Goal: Transaction & Acquisition: Purchase product/service

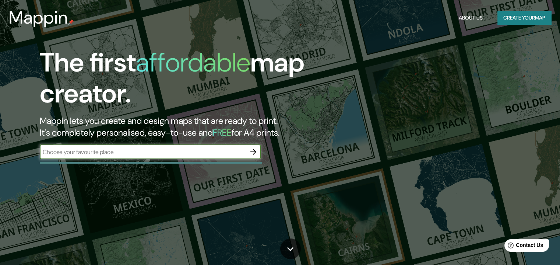
click at [189, 153] on input "text" at bounding box center [143, 152] width 206 height 8
type input "San [PERSON_NAME]"
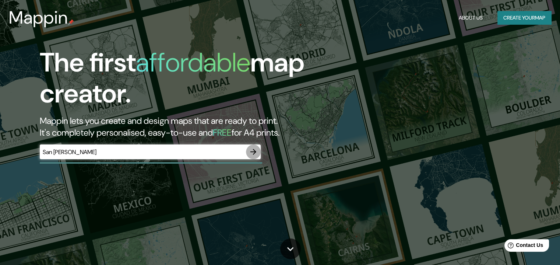
click at [248, 152] on button "button" at bounding box center [253, 151] width 15 height 15
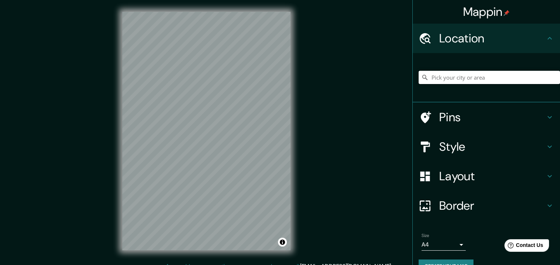
click at [428, 73] on input "Pick your city or area" at bounding box center [488, 77] width 141 height 13
type input "M"
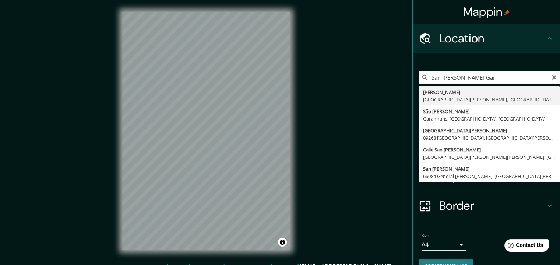
type input "[PERSON_NAME], [GEOGRAPHIC_DATA][PERSON_NAME], [GEOGRAPHIC_DATA]"
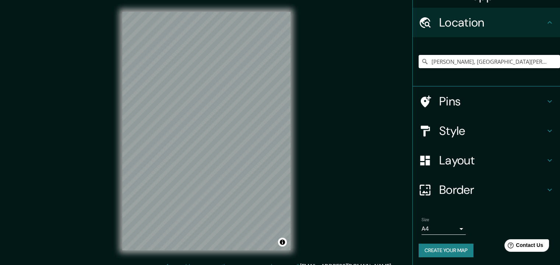
scroll to position [16, 0]
click at [478, 149] on div "Layout" at bounding box center [486, 159] width 147 height 29
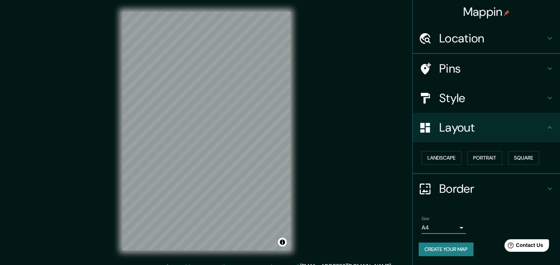
scroll to position [0, 0]
click at [450, 157] on button "Landscape" at bounding box center [441, 158] width 40 height 14
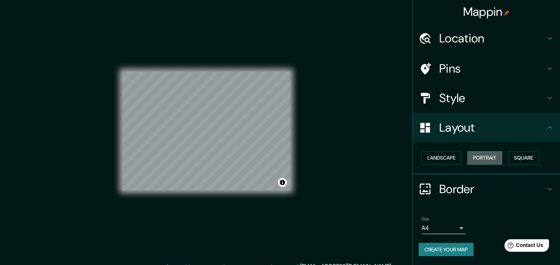
click at [491, 157] on button "Portrait" at bounding box center [484, 158] width 35 height 14
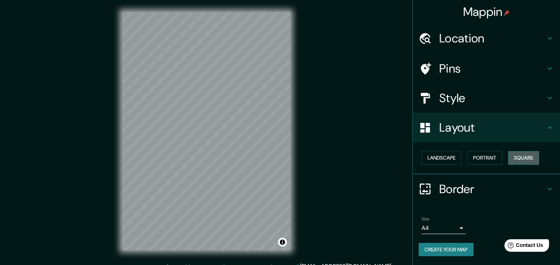
click at [521, 156] on button "Square" at bounding box center [523, 158] width 31 height 14
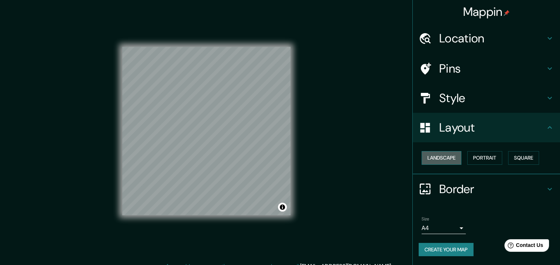
click at [452, 161] on button "Landscape" at bounding box center [441, 158] width 40 height 14
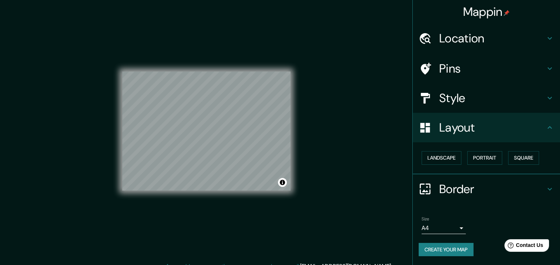
click at [483, 104] on h4 "Style" at bounding box center [492, 98] width 106 height 15
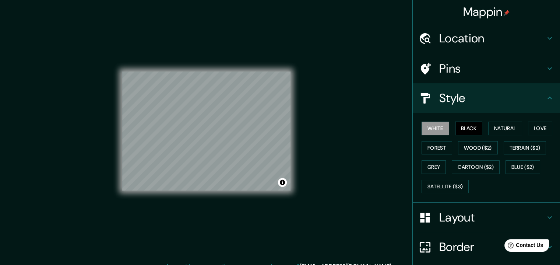
click at [468, 129] on button "Black" at bounding box center [469, 128] width 28 height 14
click at [507, 125] on button "Natural" at bounding box center [505, 128] width 34 height 14
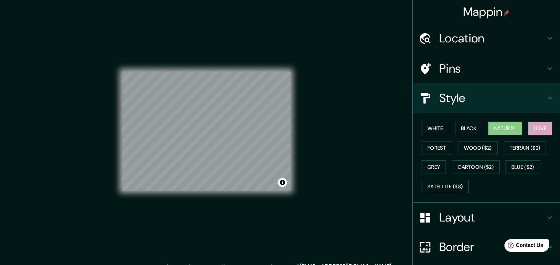
click at [530, 125] on button "Love" at bounding box center [540, 128] width 24 height 14
click at [433, 143] on button "Forest" at bounding box center [436, 148] width 31 height 14
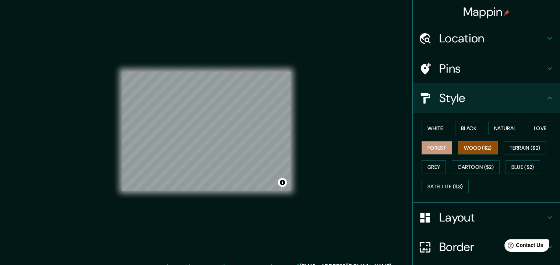
click at [482, 144] on button "Wood ($2)" at bounding box center [478, 148] width 40 height 14
click at [526, 150] on button "Terrain ($2)" at bounding box center [524, 148] width 43 height 14
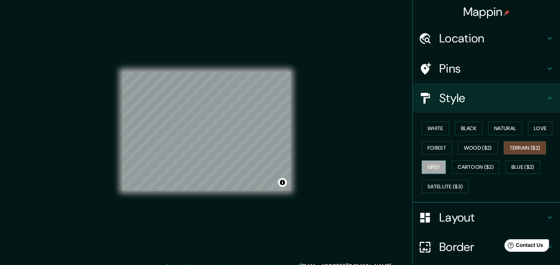
click at [433, 169] on button "Grey" at bounding box center [433, 167] width 24 height 14
click at [458, 167] on button "Cartoon ($2)" at bounding box center [476, 167] width 48 height 14
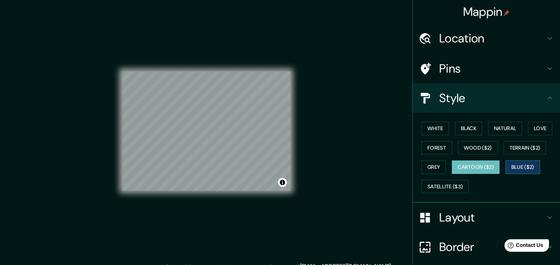
click at [519, 162] on button "Blue ($2)" at bounding box center [522, 167] width 35 height 14
click at [456, 181] on button "Satellite ($3)" at bounding box center [444, 187] width 47 height 14
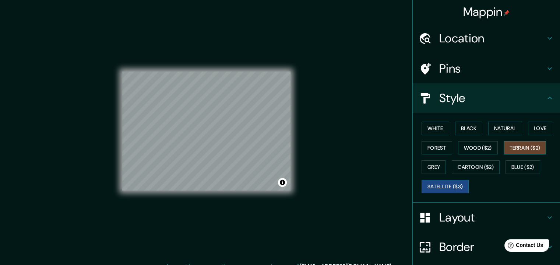
click at [534, 148] on button "Terrain ($2)" at bounding box center [524, 148] width 43 height 14
click at [464, 165] on button "Cartoon ($2)" at bounding box center [476, 167] width 48 height 14
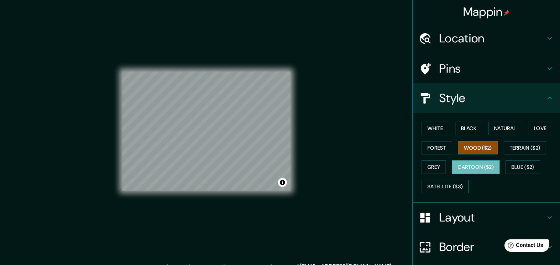
click at [478, 149] on button "Wood ($2)" at bounding box center [478, 148] width 40 height 14
click at [442, 148] on button "Forest" at bounding box center [436, 148] width 31 height 14
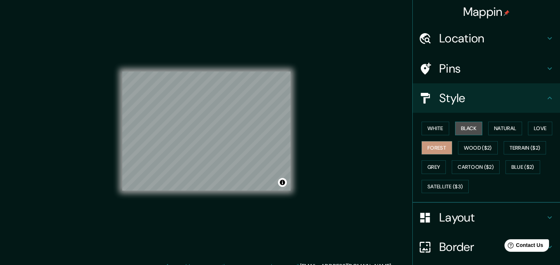
click at [473, 129] on button "Black" at bounding box center [469, 128] width 28 height 14
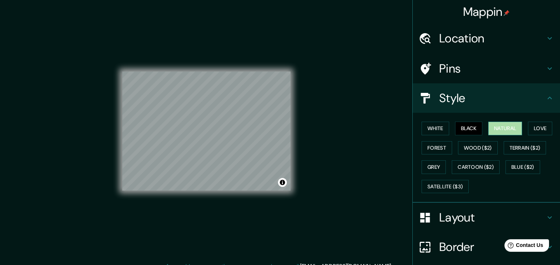
click at [496, 127] on button "Natural" at bounding box center [505, 128] width 34 height 14
click at [435, 127] on button "White" at bounding box center [435, 128] width 28 height 14
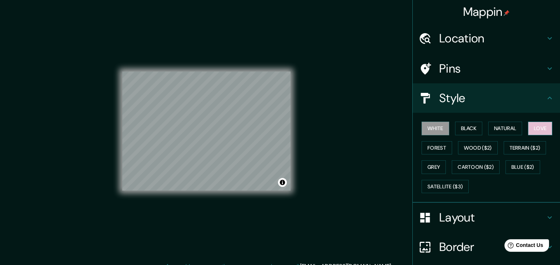
click at [531, 131] on button "Love" at bounding box center [540, 128] width 24 height 14
click at [435, 151] on button "Forest" at bounding box center [436, 148] width 31 height 14
click at [430, 123] on button "White" at bounding box center [435, 128] width 28 height 14
click at [481, 66] on h4 "Pins" at bounding box center [492, 68] width 106 height 15
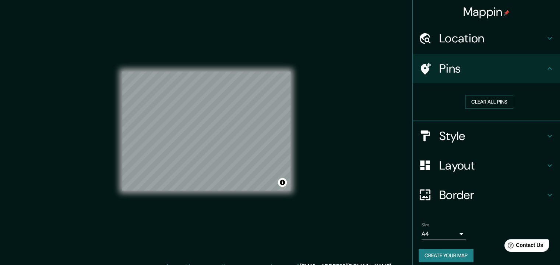
click at [481, 66] on h4 "Pins" at bounding box center [492, 68] width 106 height 15
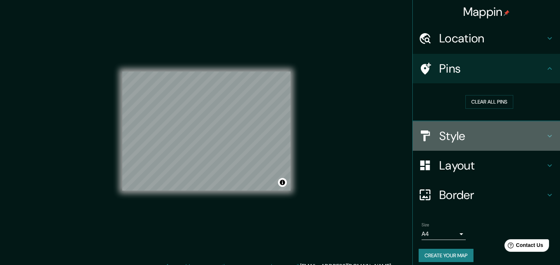
click at [483, 133] on h4 "Style" at bounding box center [492, 135] width 106 height 15
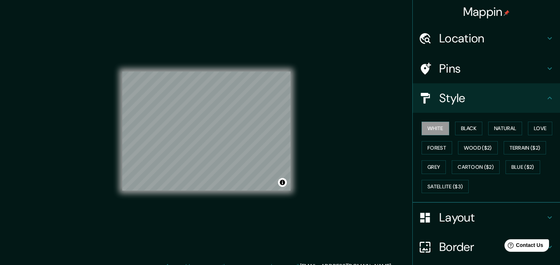
click at [464, 211] on h4 "Layout" at bounding box center [492, 217] width 106 height 15
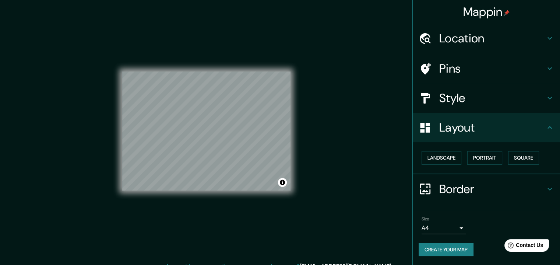
click at [459, 181] on h4 "Border" at bounding box center [492, 188] width 106 height 15
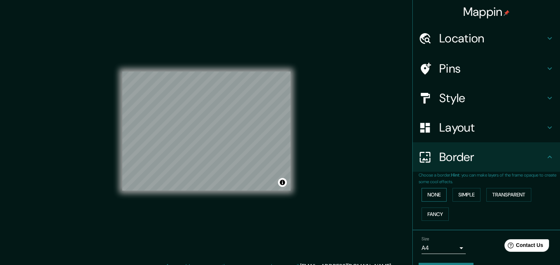
click at [437, 195] on button "None" at bounding box center [433, 195] width 25 height 14
click at [478, 197] on div "None Simple Transparent Fancy" at bounding box center [488, 204] width 141 height 39
click at [474, 192] on button "Simple" at bounding box center [466, 195] width 28 height 14
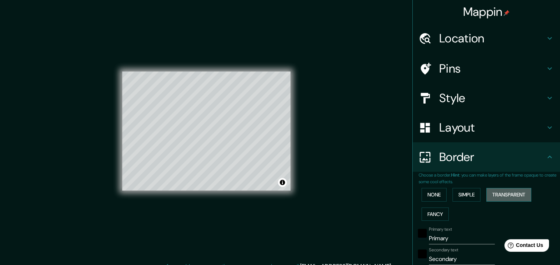
click at [519, 195] on button "Transparent" at bounding box center [508, 195] width 45 height 14
click at [428, 212] on button "Fancy" at bounding box center [434, 214] width 27 height 14
click at [429, 197] on button "None" at bounding box center [433, 195] width 25 height 14
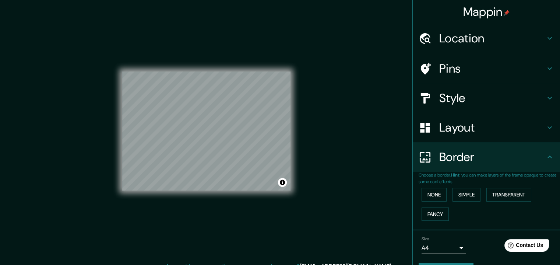
click at [458, 129] on h4 "Layout" at bounding box center [492, 127] width 106 height 15
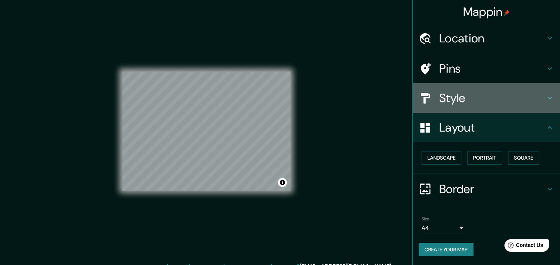
click at [462, 107] on div "Style" at bounding box center [486, 97] width 147 height 29
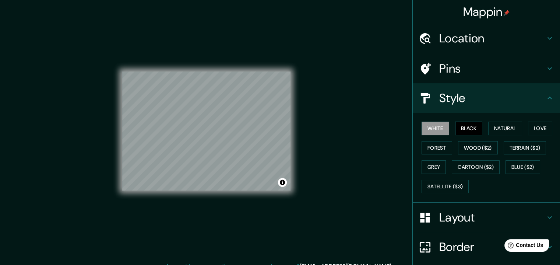
click at [462, 124] on button "Black" at bounding box center [469, 128] width 28 height 14
click at [427, 135] on div "White Black Natural Love Forest Wood ($2) Terrain ($2) Grey Cartoon ($2) Blue (…" at bounding box center [488, 157] width 141 height 77
click at [430, 128] on button "White" at bounding box center [435, 128] width 28 height 14
click at [437, 151] on button "Forest" at bounding box center [436, 148] width 31 height 14
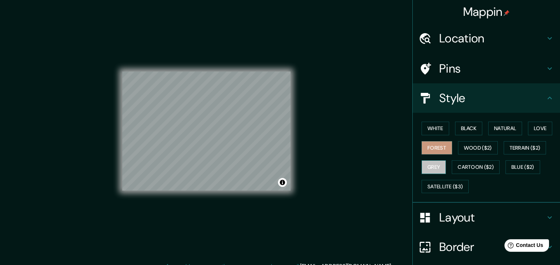
click at [436, 170] on button "Grey" at bounding box center [433, 167] width 24 height 14
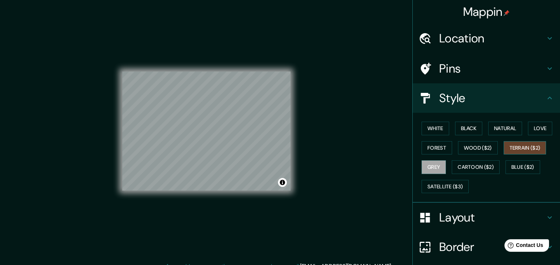
click at [509, 144] on button "Terrain ($2)" at bounding box center [524, 148] width 43 height 14
click at [431, 160] on button "Grey" at bounding box center [433, 167] width 24 height 14
click at [435, 181] on button "Satellite ($3)" at bounding box center [444, 187] width 47 height 14
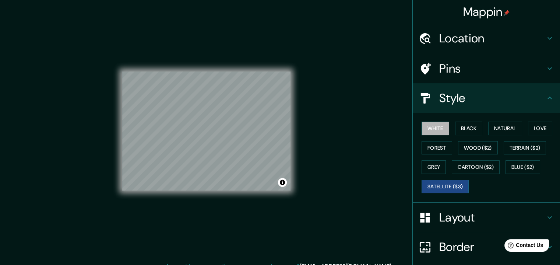
click at [439, 129] on button "White" at bounding box center [435, 128] width 28 height 14
click at [462, 129] on button "Black" at bounding box center [469, 128] width 28 height 14
click at [447, 184] on button "Satellite ($3)" at bounding box center [444, 187] width 47 height 14
click at [427, 133] on button "White" at bounding box center [435, 128] width 28 height 14
click at [427, 138] on div "White Black Natural Love Forest Wood ($2) Terrain ($2) Grey Cartoon ($2) Blue (…" at bounding box center [488, 157] width 141 height 77
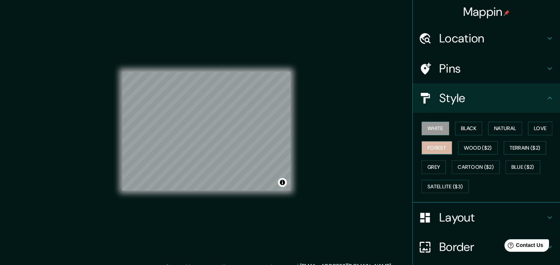
click at [429, 144] on button "Forest" at bounding box center [436, 148] width 31 height 14
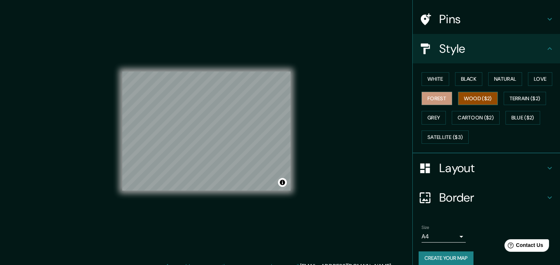
scroll to position [57, 0]
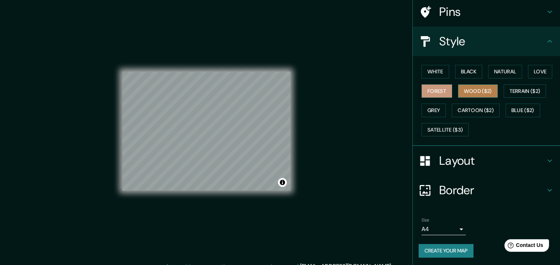
click at [468, 88] on button "Wood ($2)" at bounding box center [478, 91] width 40 height 14
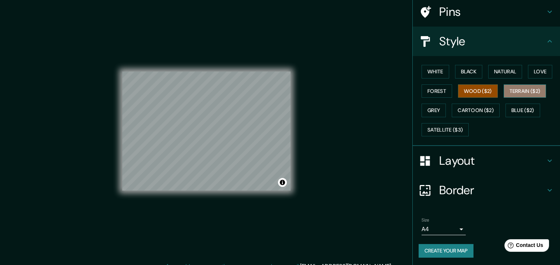
click at [516, 91] on button "Terrain ($2)" at bounding box center [524, 91] width 43 height 14
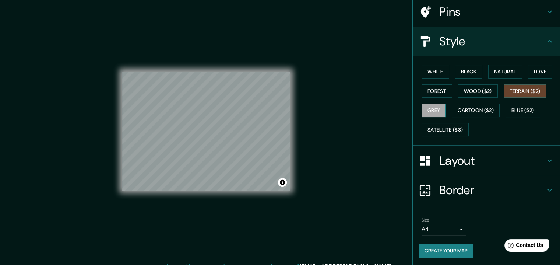
click at [436, 105] on button "Grey" at bounding box center [433, 110] width 24 height 14
click at [453, 107] on button "Cartoon ($2)" at bounding box center [476, 110] width 48 height 14
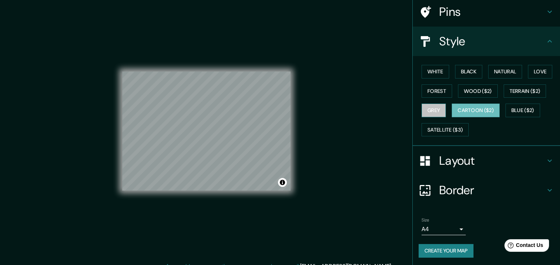
click at [436, 109] on button "Grey" at bounding box center [433, 110] width 24 height 14
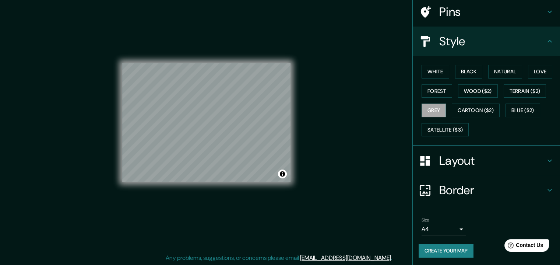
scroll to position [9, 0]
click at [456, 220] on div "Size A4 single" at bounding box center [443, 226] width 44 height 18
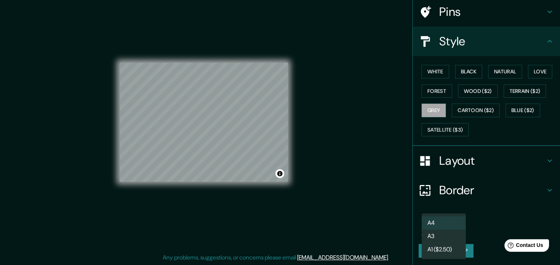
click at [454, 226] on body "Mappin Location [PERSON_NAME], [GEOGRAPHIC_DATA][PERSON_NAME], [GEOGRAPHIC_DATA…" at bounding box center [280, 123] width 560 height 265
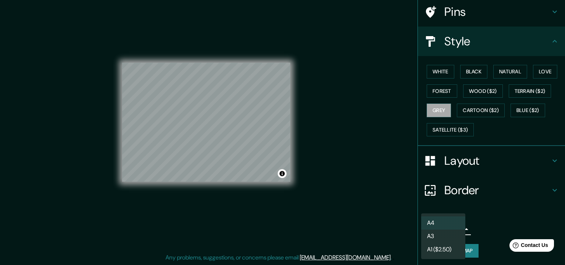
click at [506, 224] on div at bounding box center [282, 132] width 565 height 265
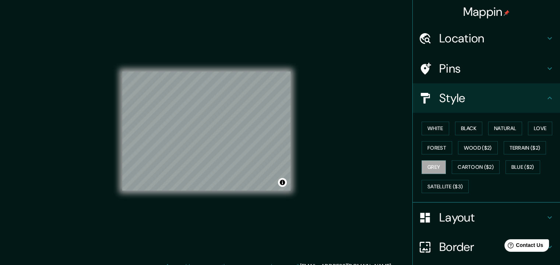
scroll to position [0, 0]
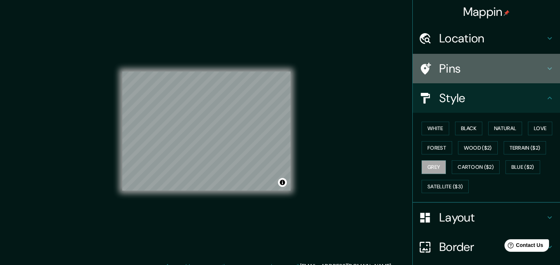
click at [505, 62] on h4 "Pins" at bounding box center [492, 68] width 106 height 15
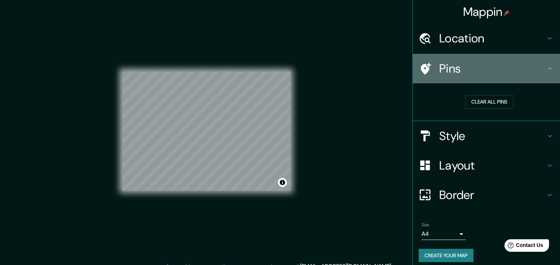
click at [505, 62] on h4 "Pins" at bounding box center [492, 68] width 106 height 15
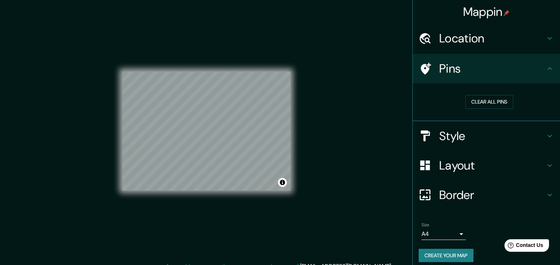
click at [508, 43] on h4 "Location" at bounding box center [492, 38] width 106 height 15
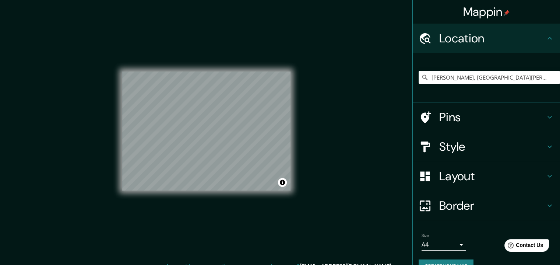
click at [498, 119] on h4 "Pins" at bounding box center [492, 117] width 106 height 15
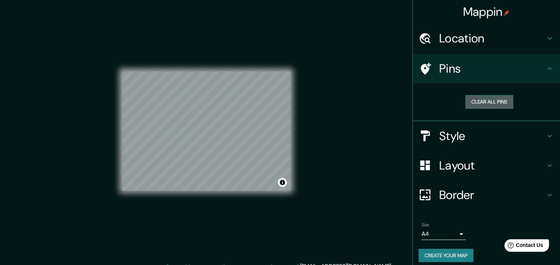
click at [483, 98] on button "Clear all pins" at bounding box center [489, 102] width 48 height 14
click at [475, 135] on h4 "Style" at bounding box center [492, 135] width 106 height 15
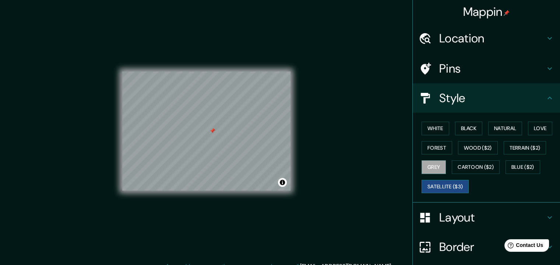
click at [454, 187] on button "Satellite ($3)" at bounding box center [444, 187] width 47 height 14
click at [473, 81] on div "Pins" at bounding box center [486, 68] width 147 height 29
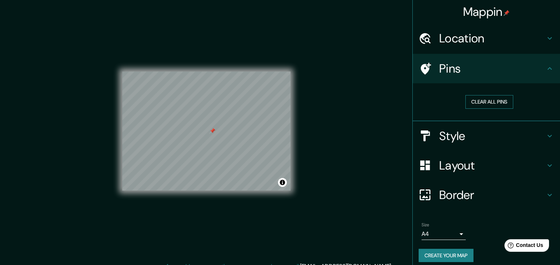
click at [478, 101] on button "Clear all pins" at bounding box center [489, 102] width 48 height 14
click at [490, 138] on h4 "Style" at bounding box center [492, 135] width 106 height 15
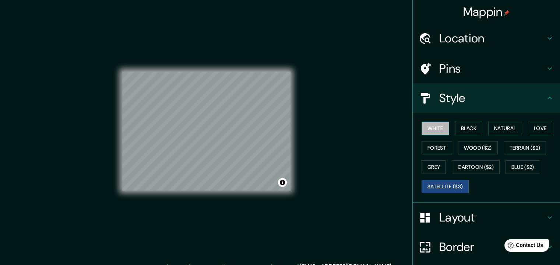
click at [429, 130] on button "White" at bounding box center [435, 128] width 28 height 14
click at [455, 125] on button "Black" at bounding box center [469, 128] width 28 height 14
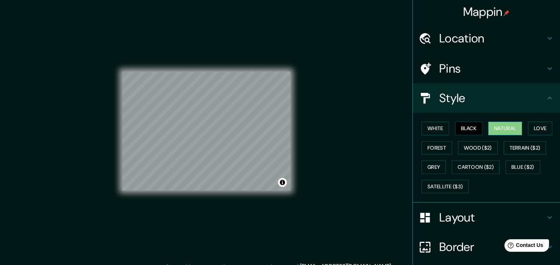
click at [507, 131] on button "Natural" at bounding box center [505, 128] width 34 height 14
click at [537, 131] on button "Love" at bounding box center [540, 128] width 24 height 14
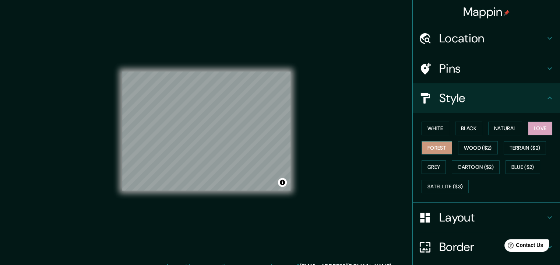
click at [438, 146] on button "Forest" at bounding box center [436, 148] width 31 height 14
click at [475, 146] on button "Wood ($2)" at bounding box center [478, 148] width 40 height 14
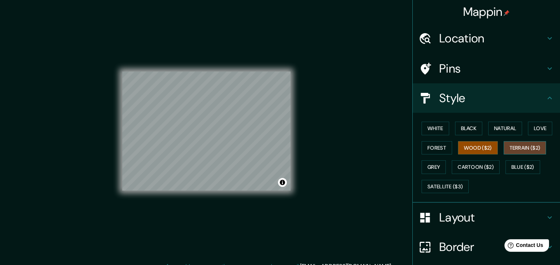
click at [503, 145] on button "Terrain ($2)" at bounding box center [524, 148] width 43 height 14
click at [433, 163] on button "Grey" at bounding box center [433, 167] width 24 height 14
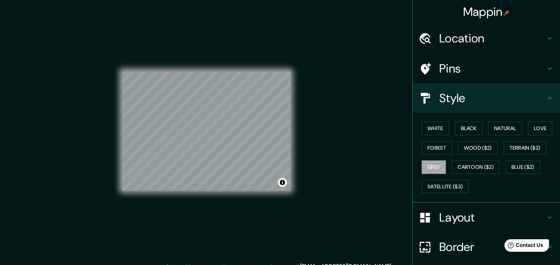
click at [437, 178] on div "White Black Natural Love Forest Wood ($2) Terrain ($2) Grey Cartoon ($2) Blue (…" at bounding box center [488, 157] width 141 height 77
click at [437, 186] on button "Satellite ($3)" at bounding box center [444, 187] width 47 height 14
click at [427, 167] on button "Grey" at bounding box center [433, 167] width 24 height 14
click at [430, 120] on div "White Black Natural Love Forest Wood ($2) Terrain ($2) Grey Cartoon ($2) Blue (…" at bounding box center [488, 157] width 141 height 77
click at [436, 128] on button "White" at bounding box center [435, 128] width 28 height 14
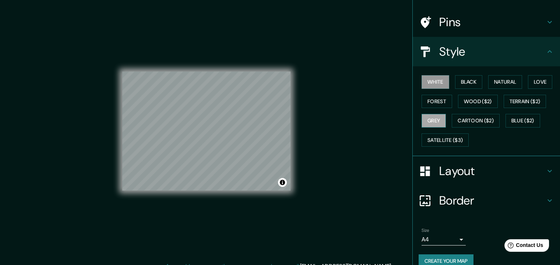
scroll to position [57, 0]
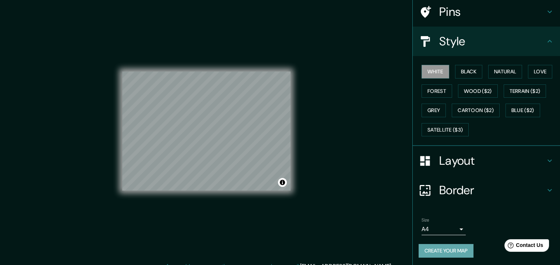
click at [446, 248] on button "Create your map" at bounding box center [445, 251] width 55 height 14
click at [447, 250] on div "Create your map" at bounding box center [485, 251] width 135 height 14
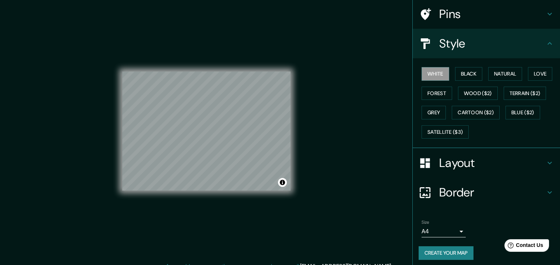
scroll to position [57, 0]
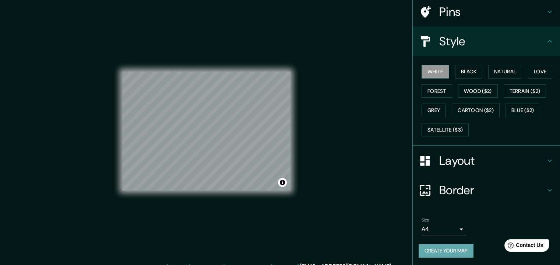
click at [457, 248] on button "Create your map" at bounding box center [445, 251] width 55 height 14
click at [457, 167] on div "Layout" at bounding box center [486, 160] width 147 height 29
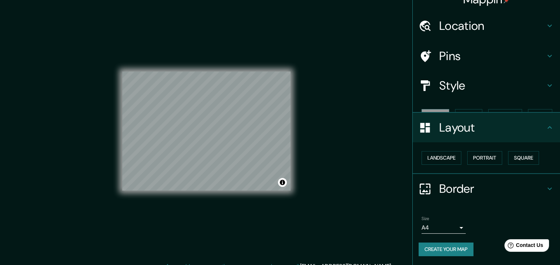
scroll to position [0, 0]
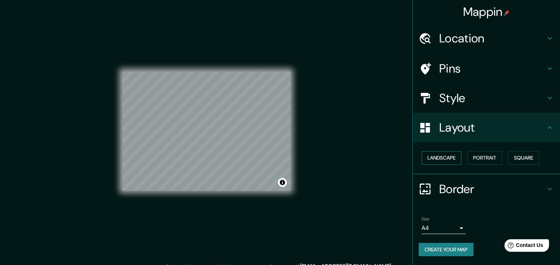
click at [457, 159] on button "Landscape" at bounding box center [441, 158] width 40 height 14
click at [478, 157] on button "Portrait" at bounding box center [484, 158] width 35 height 14
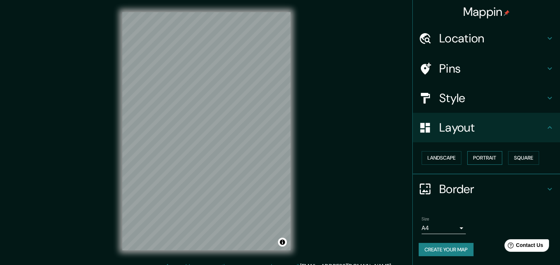
click at [488, 158] on button "Portrait" at bounding box center [484, 158] width 35 height 14
click at [531, 158] on button "Square" at bounding box center [523, 158] width 31 height 14
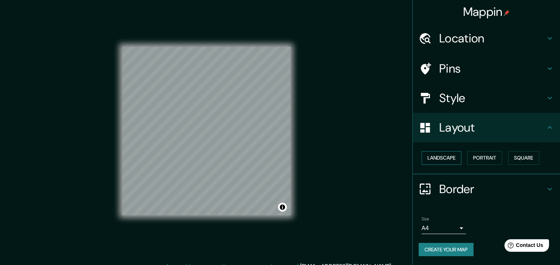
click at [439, 158] on button "Landscape" at bounding box center [441, 158] width 40 height 14
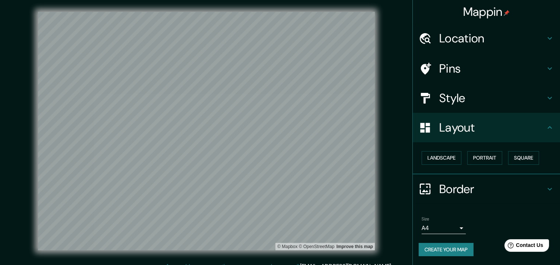
click at [461, 101] on h4 "Style" at bounding box center [492, 98] width 106 height 15
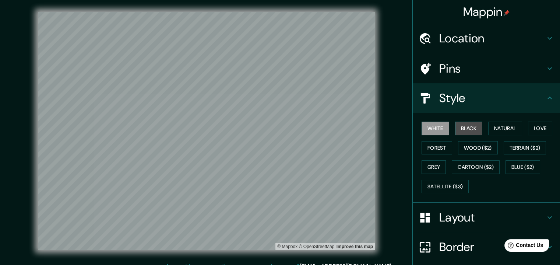
click at [461, 126] on button "Black" at bounding box center [469, 128] width 28 height 14
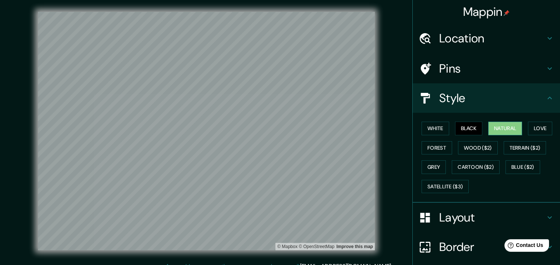
click at [494, 132] on button "Natural" at bounding box center [505, 128] width 34 height 14
click at [542, 125] on button "Love" at bounding box center [540, 128] width 24 height 14
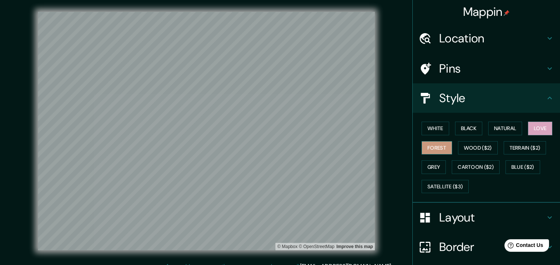
click at [441, 150] on button "Forest" at bounding box center [436, 148] width 31 height 14
click at [424, 171] on button "Grey" at bounding box center [433, 167] width 24 height 14
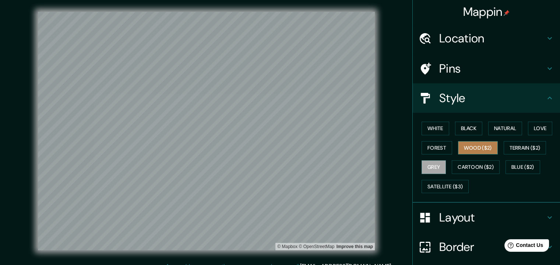
click at [475, 151] on button "Wood ($2)" at bounding box center [478, 148] width 40 height 14
click at [436, 163] on button "Grey" at bounding box center [433, 167] width 24 height 14
click at [438, 150] on button "Forest" at bounding box center [436, 148] width 31 height 14
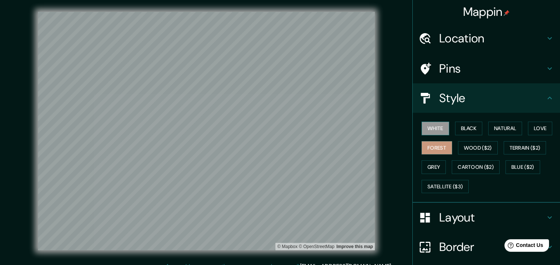
click at [438, 133] on button "White" at bounding box center [435, 128] width 28 height 14
click at [471, 133] on button "Black" at bounding box center [469, 128] width 28 height 14
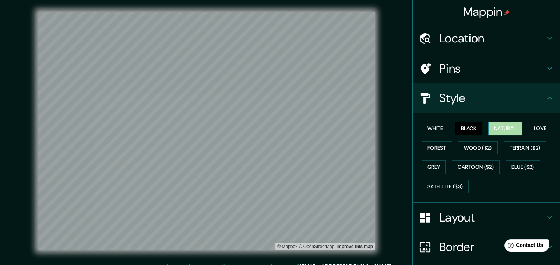
click at [493, 130] on button "Natural" at bounding box center [505, 128] width 34 height 14
click at [475, 131] on button "Black" at bounding box center [469, 128] width 28 height 14
click at [428, 131] on button "White" at bounding box center [435, 128] width 28 height 14
click at [455, 129] on button "Black" at bounding box center [469, 128] width 28 height 14
click at [488, 129] on button "Natural" at bounding box center [505, 128] width 34 height 14
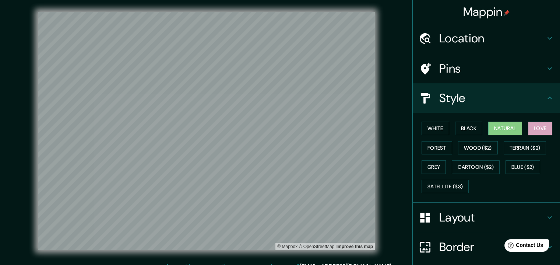
click at [547, 129] on button "Love" at bounding box center [540, 128] width 24 height 14
click at [430, 144] on button "Forest" at bounding box center [436, 148] width 31 height 14
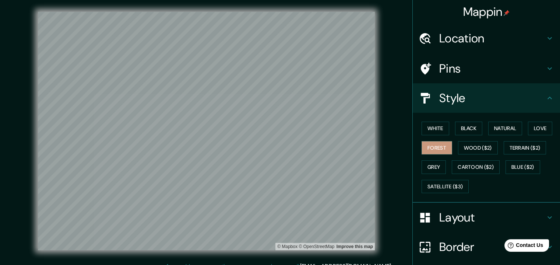
click at [439, 154] on div "White Black Natural Love Forest Wood ($2) Terrain ($2) Grey Cartoon ($2) Blue (…" at bounding box center [488, 157] width 141 height 77
click at [436, 163] on button "Grey" at bounding box center [433, 167] width 24 height 14
click at [455, 131] on button "Black" at bounding box center [469, 128] width 28 height 14
